Goal: Transaction & Acquisition: Purchase product/service

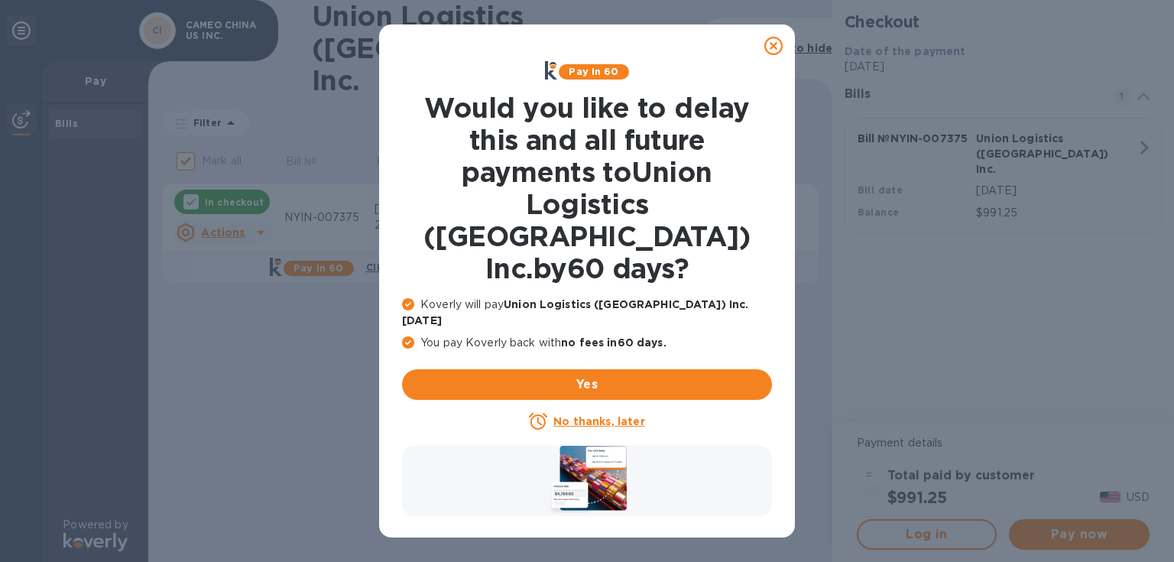
click at [770, 47] on icon at bounding box center [773, 46] width 18 height 18
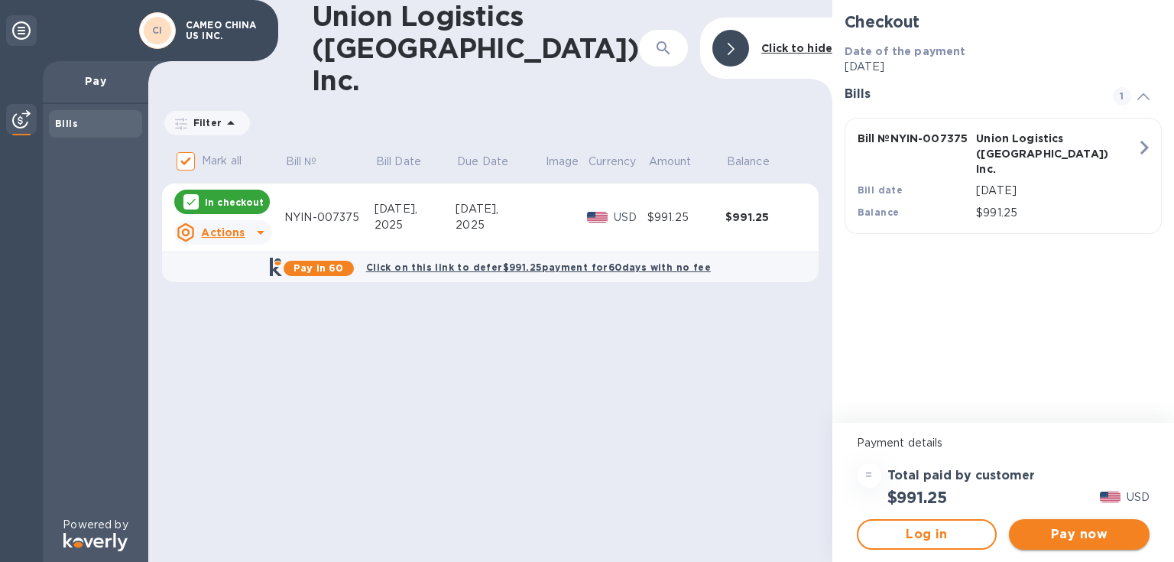
click at [1094, 531] on span "Pay now" at bounding box center [1079, 534] width 116 height 18
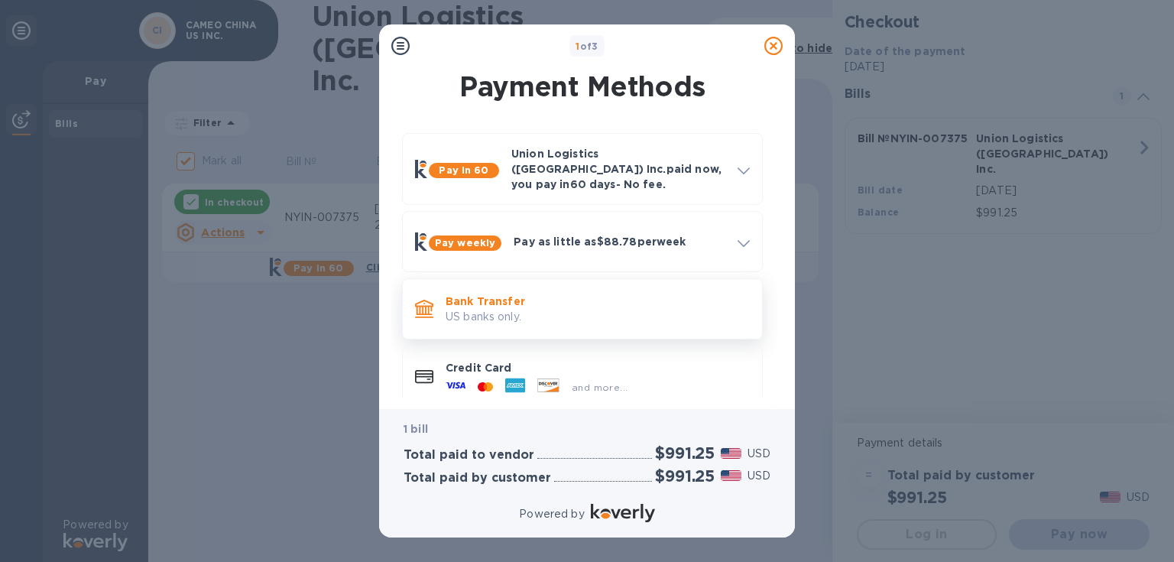
scroll to position [11, 0]
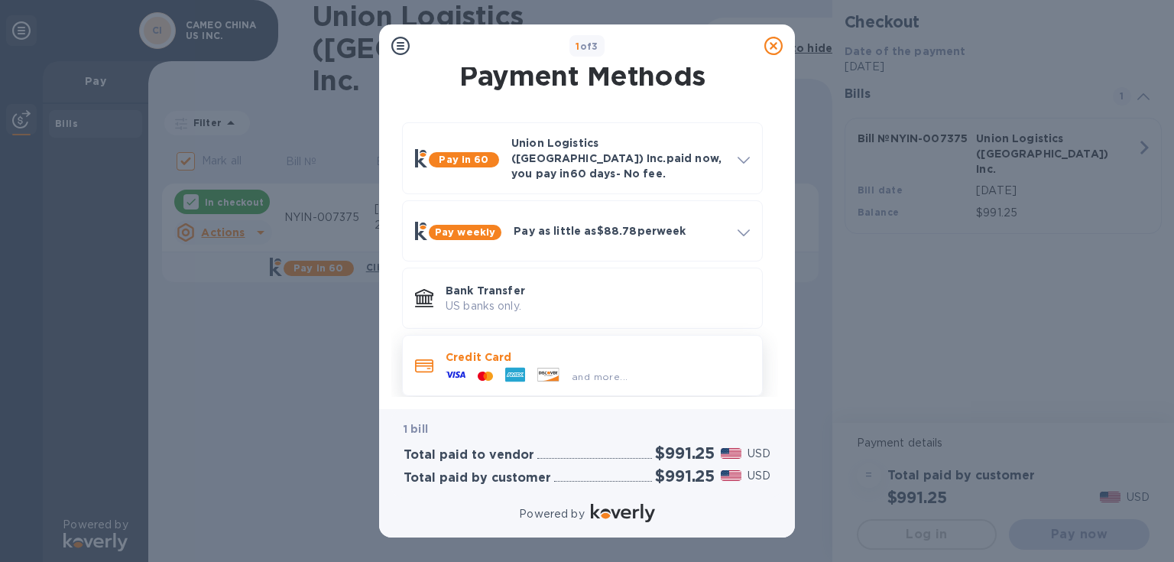
click at [625, 365] on div "and more..." at bounding box center [537, 376] width 194 height 23
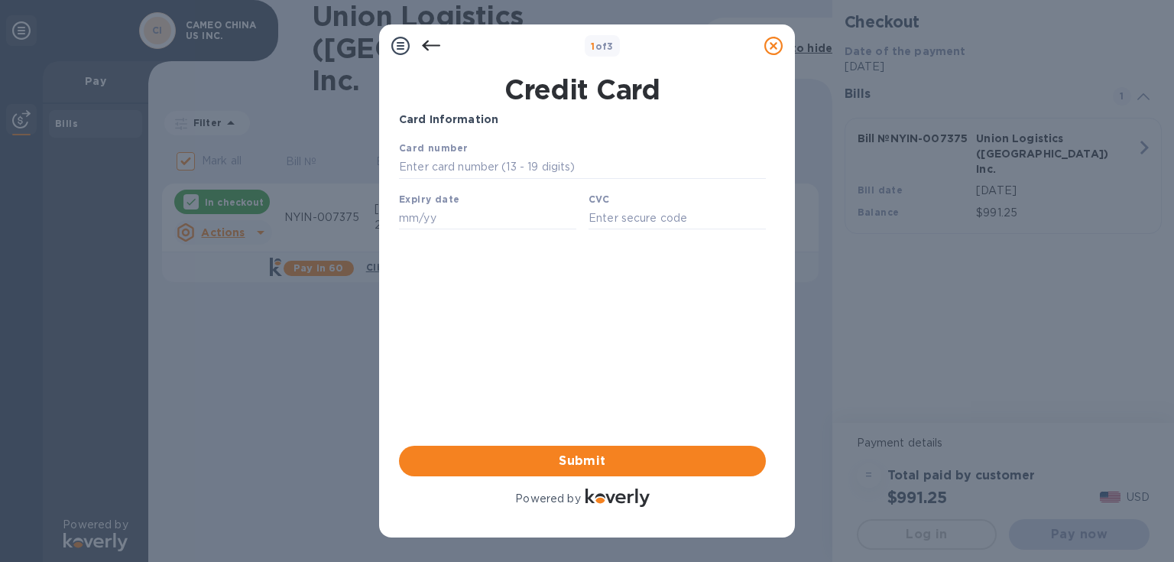
scroll to position [0, 0]
click at [511, 171] on input "text" at bounding box center [582, 167] width 367 height 23
type input "[CREDIT_CARD_NUMBER]"
type input "04/28"
click at [630, 217] on input "text" at bounding box center [677, 217] width 177 height 23
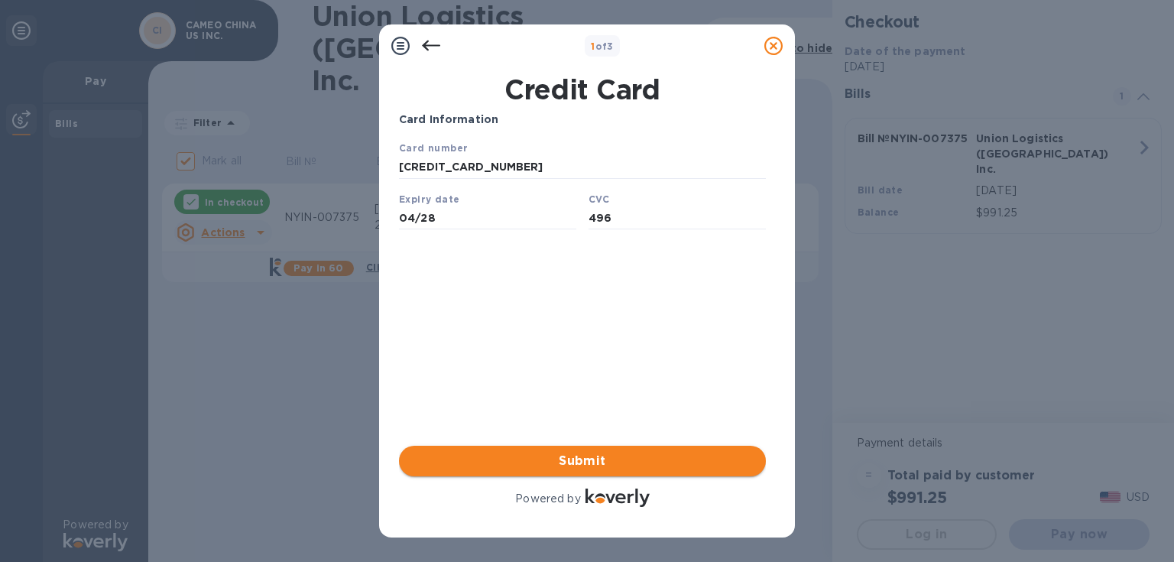
type input "496"
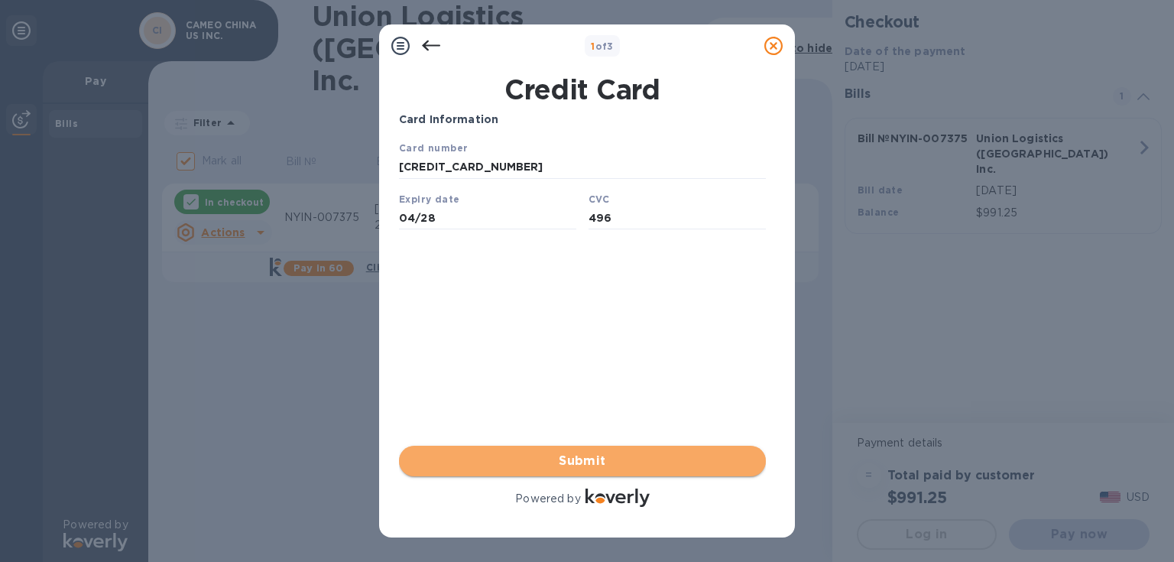
click at [627, 453] on span "Submit" at bounding box center [582, 461] width 342 height 18
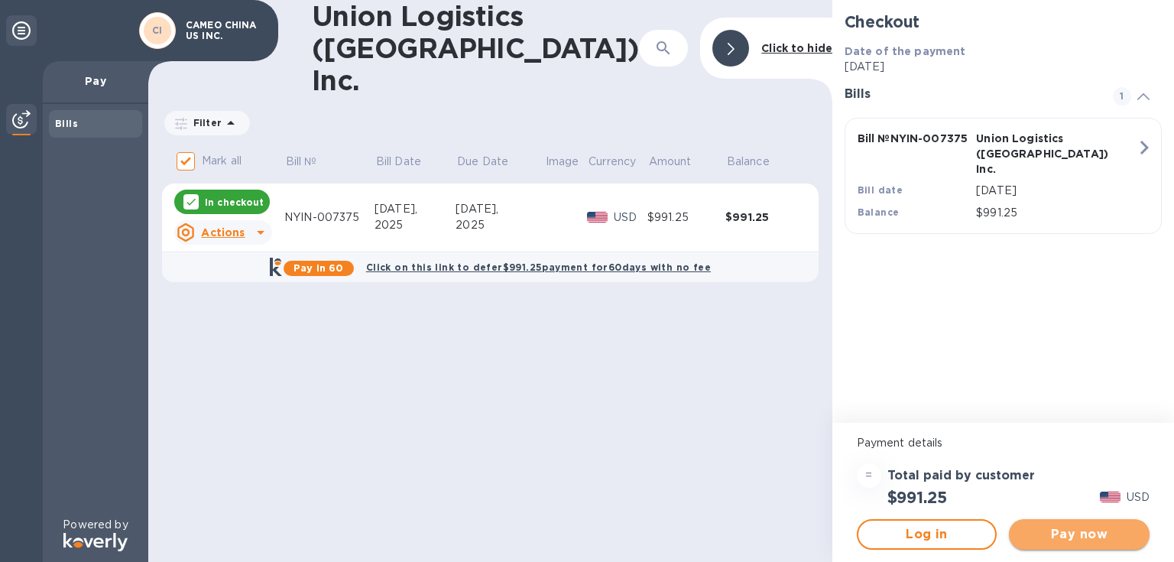
click at [1047, 531] on span "Pay now" at bounding box center [1079, 534] width 116 height 18
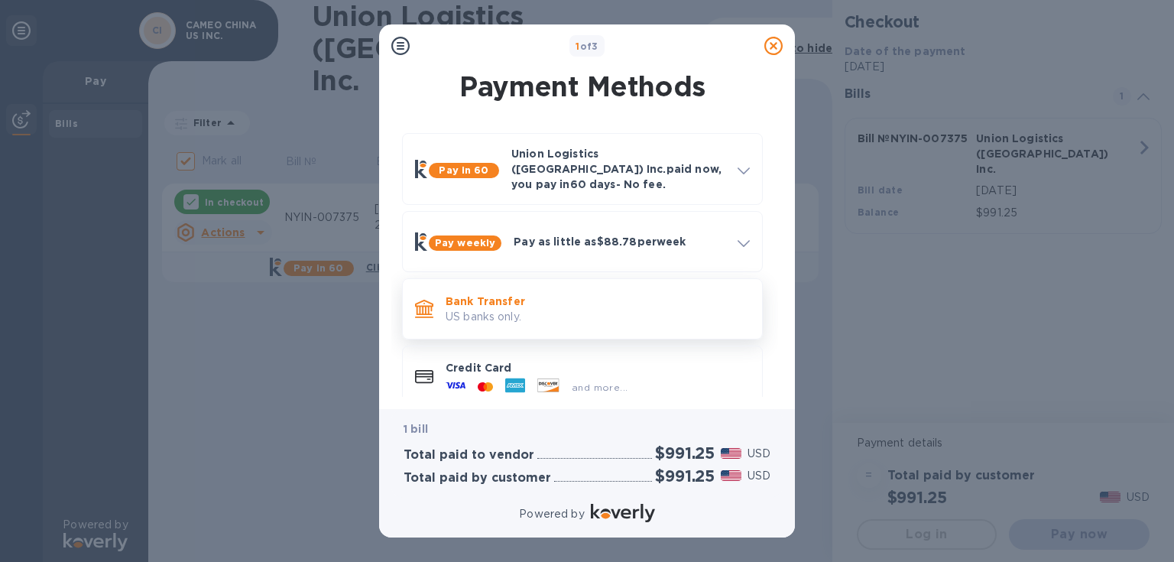
click at [544, 294] on p "Bank Transfer" at bounding box center [598, 301] width 304 height 15
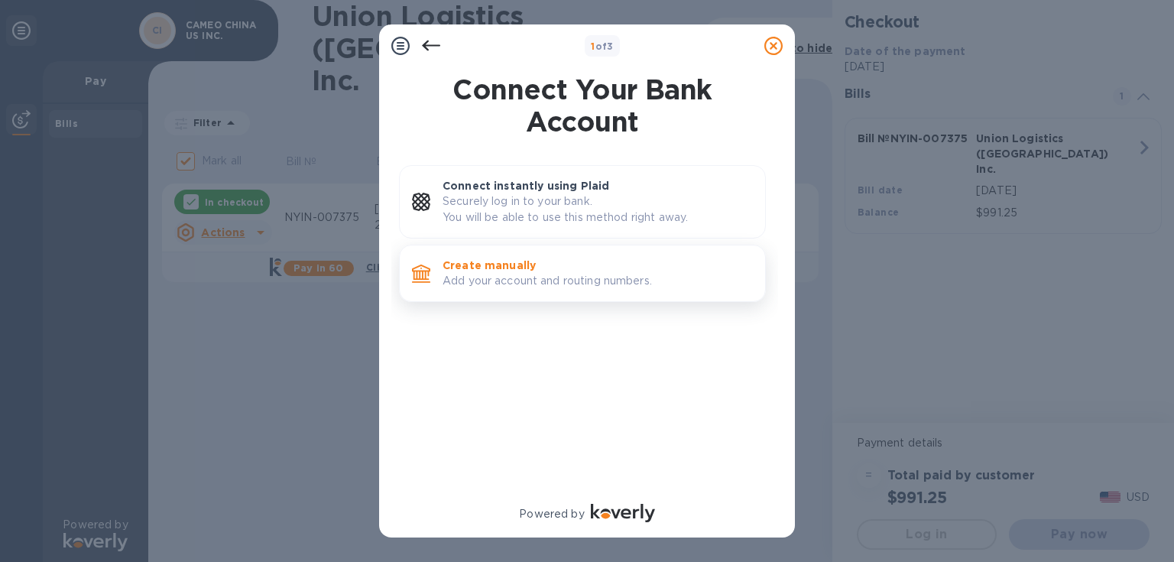
click at [566, 268] on p "Create manually" at bounding box center [598, 265] width 310 height 15
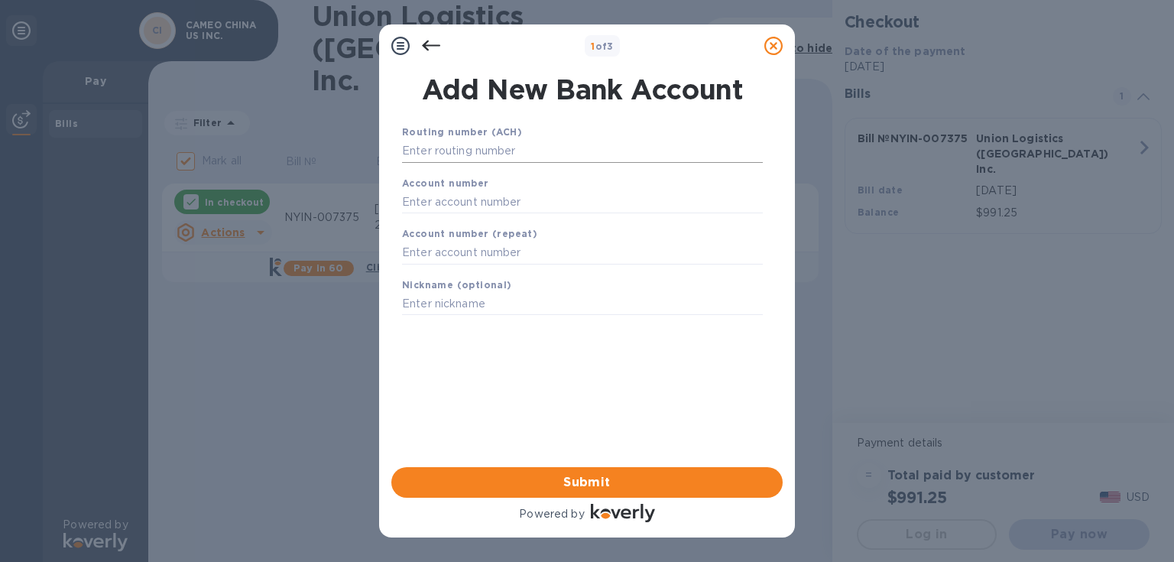
click at [536, 153] on input "text" at bounding box center [582, 151] width 361 height 23
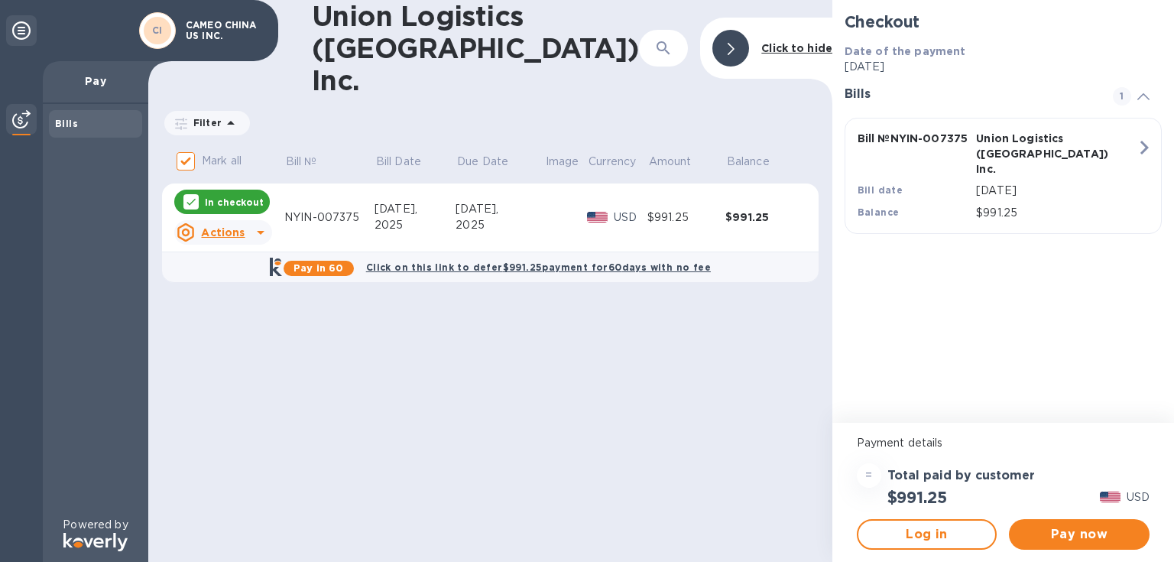
click at [108, 86] on p "Pay" at bounding box center [95, 80] width 81 height 15
click at [259, 223] on icon at bounding box center [261, 232] width 18 height 18
click at [241, 258] on b "Open bill" at bounding box center [242, 262] width 51 height 12
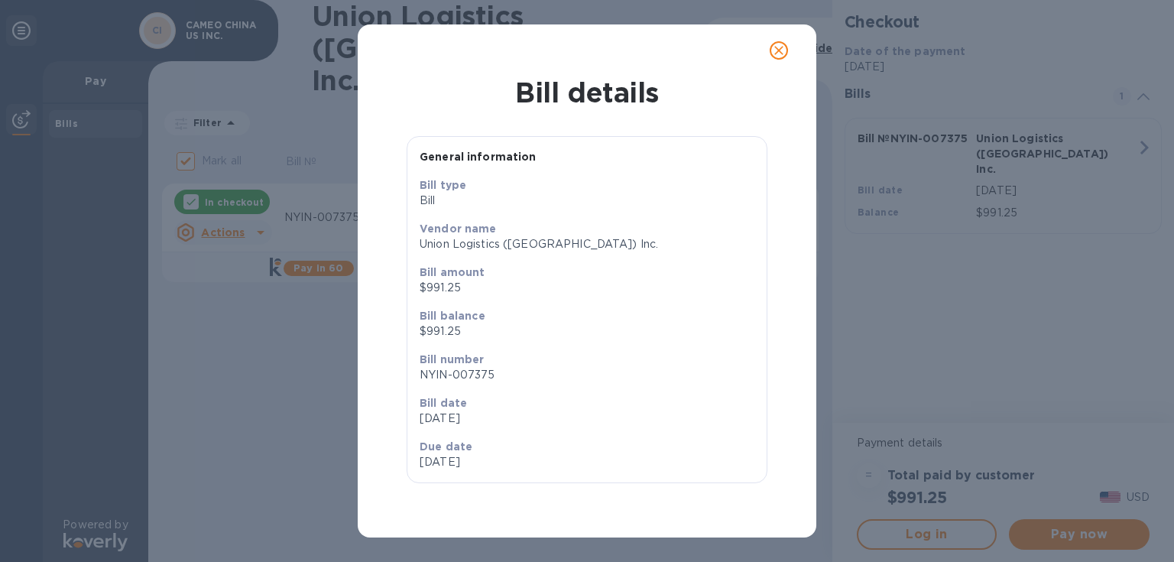
click at [777, 55] on icon "close" at bounding box center [778, 50] width 15 height 15
